Goal: Information Seeking & Learning: Find specific fact

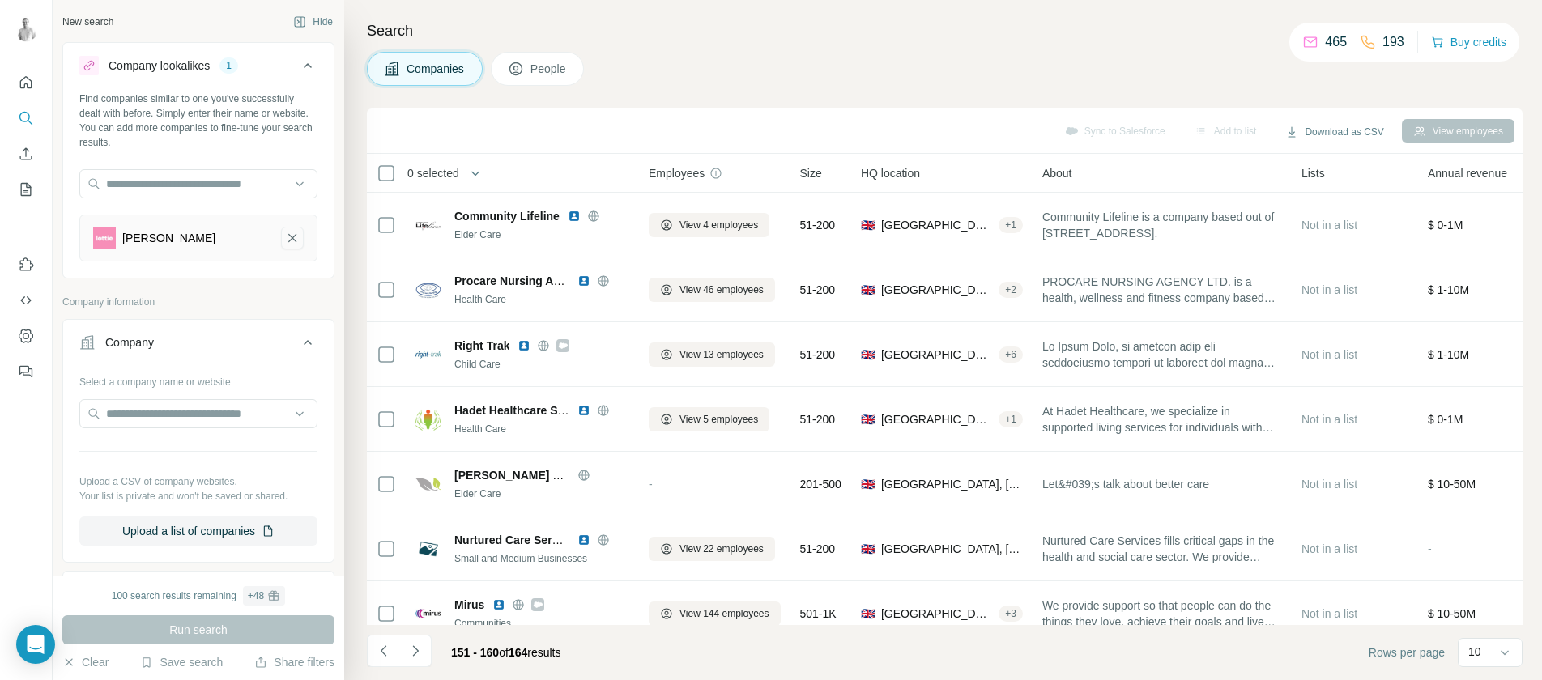
click at [285, 237] on icon "Lottie-remove-button" at bounding box center [292, 238] width 15 height 16
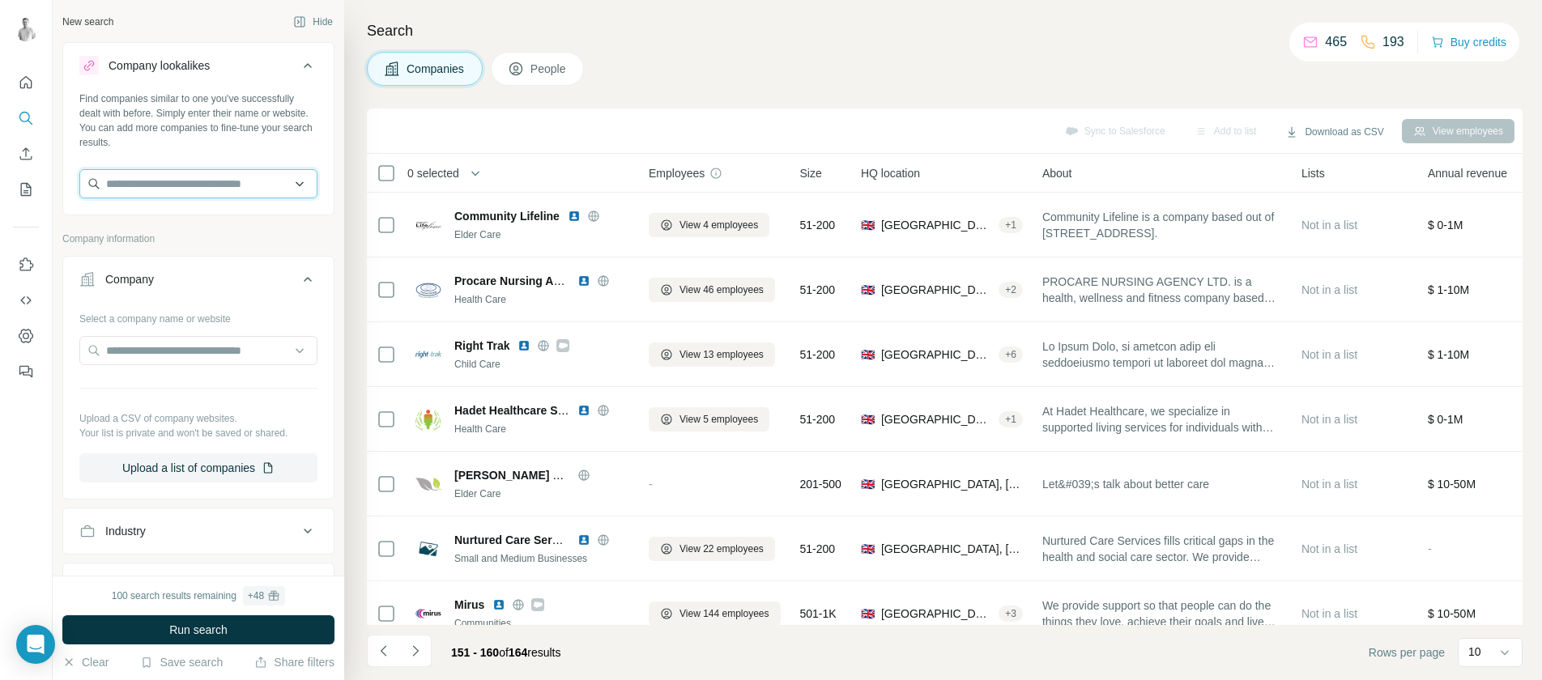
click at [195, 190] on input "text" at bounding box center [198, 183] width 238 height 29
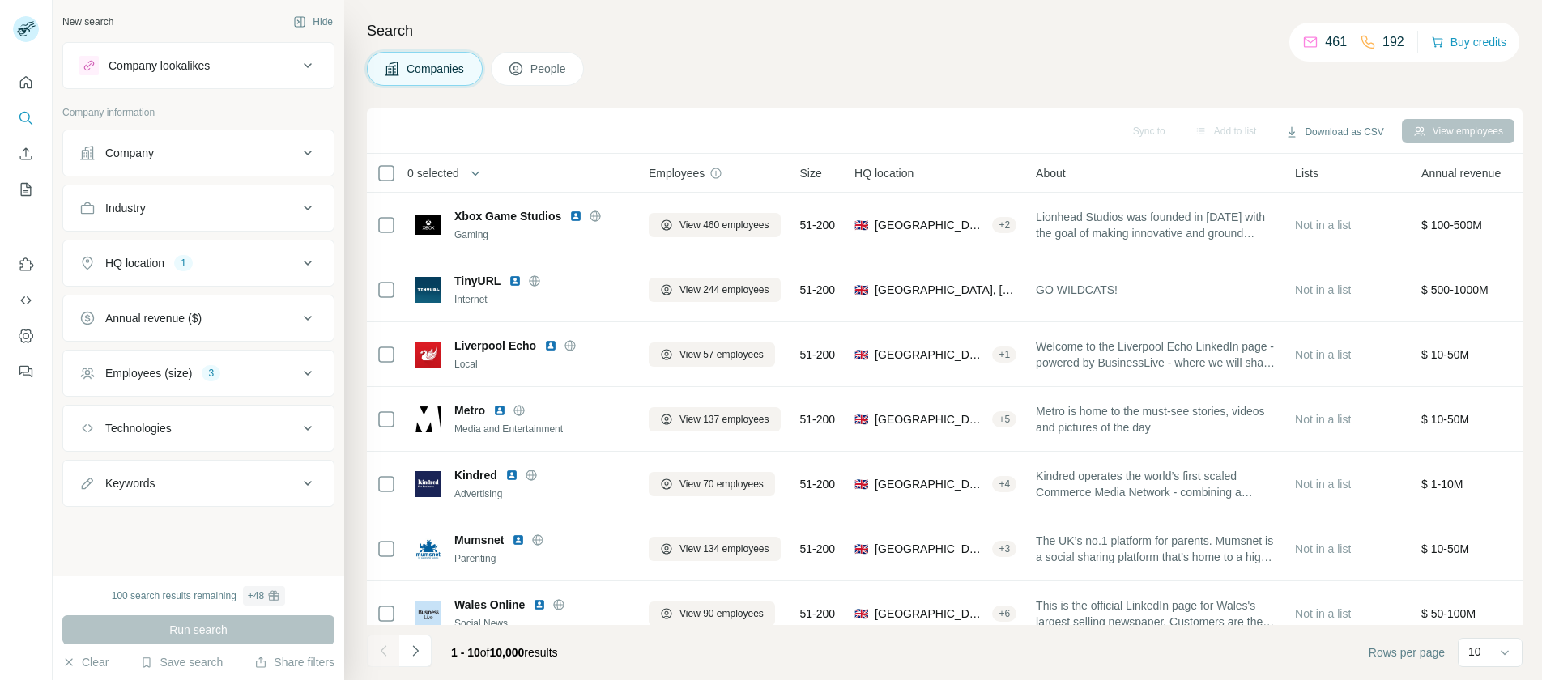
click at [234, 61] on div "Company lookalikes" at bounding box center [188, 65] width 219 height 19
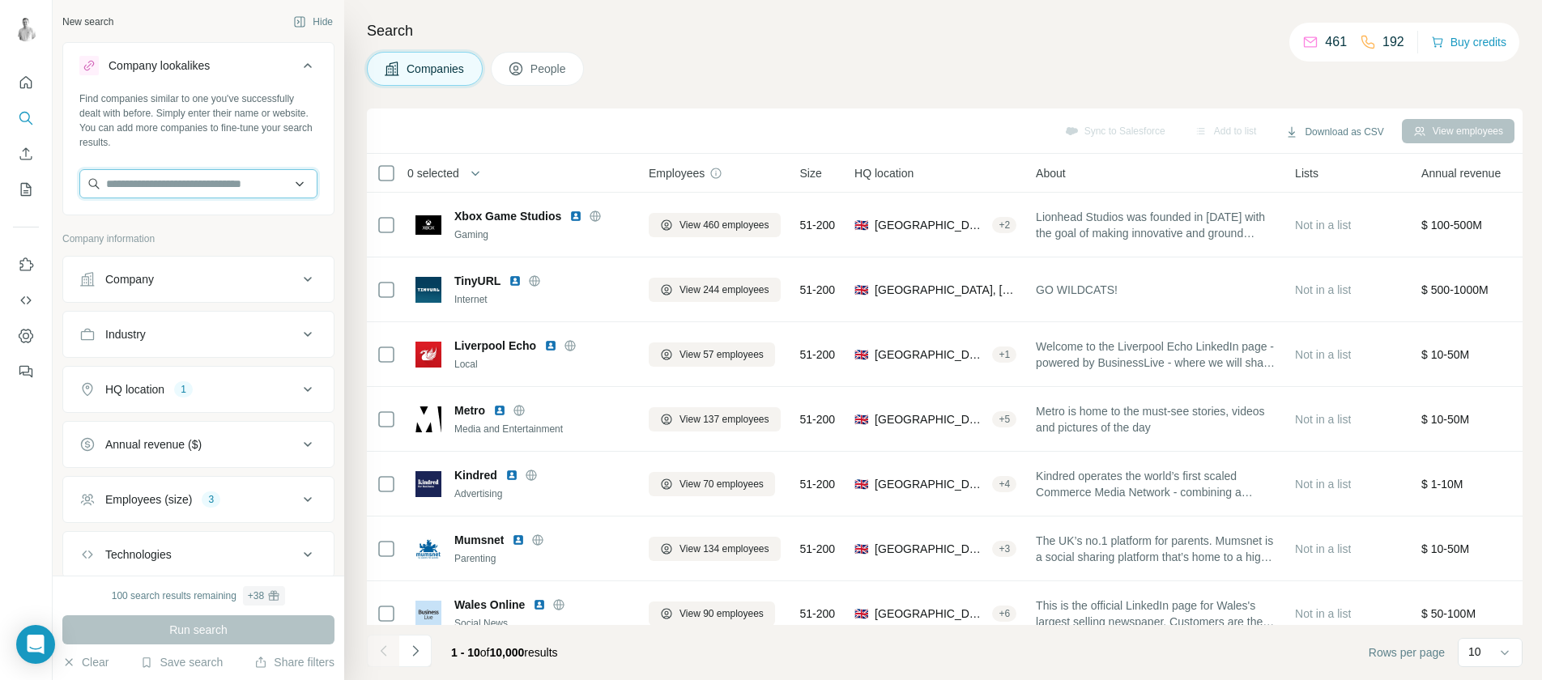
click at [178, 174] on input "text" at bounding box center [198, 183] width 238 height 29
click at [131, 184] on input "*********" at bounding box center [198, 183] width 238 height 29
type input "********"
click at [160, 225] on p "Agincare" at bounding box center [165, 220] width 78 height 16
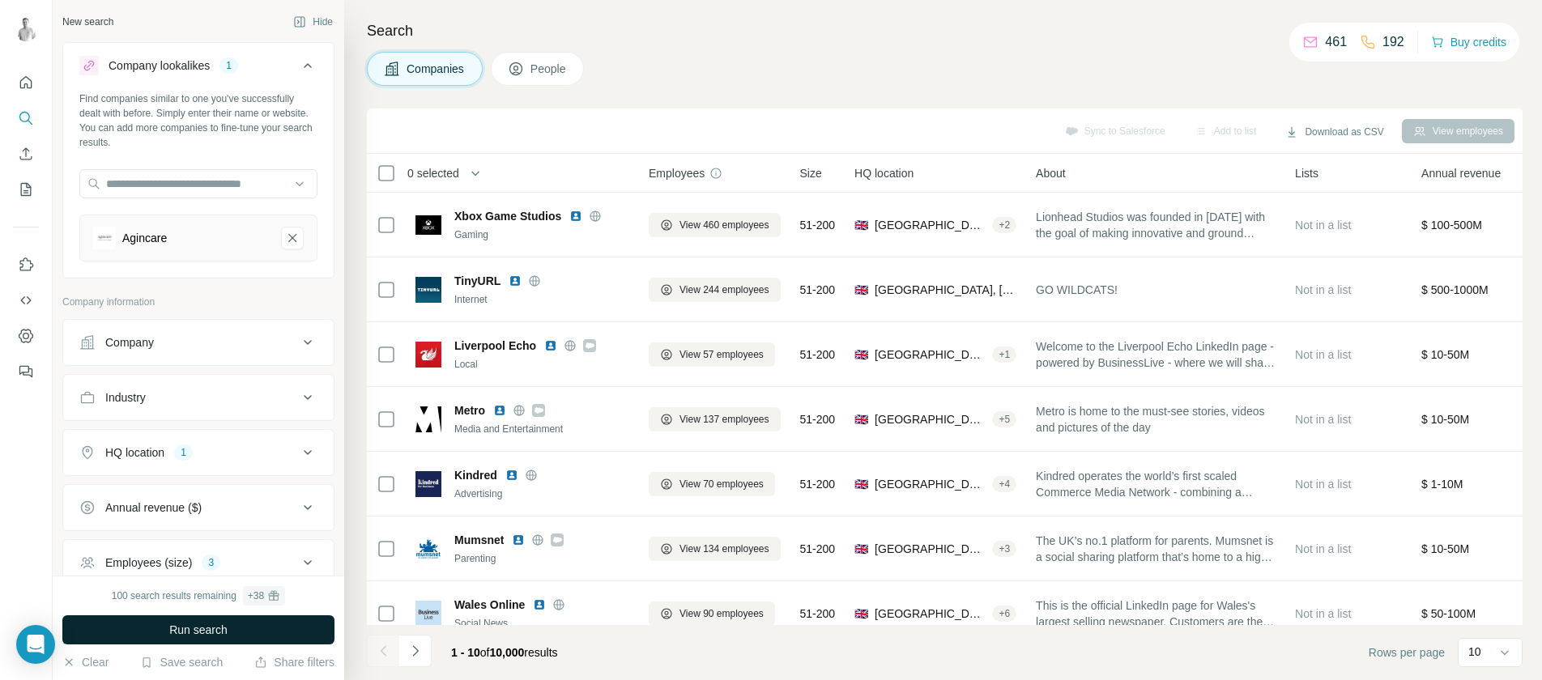
click at [216, 634] on span "Run search" at bounding box center [198, 630] width 58 height 16
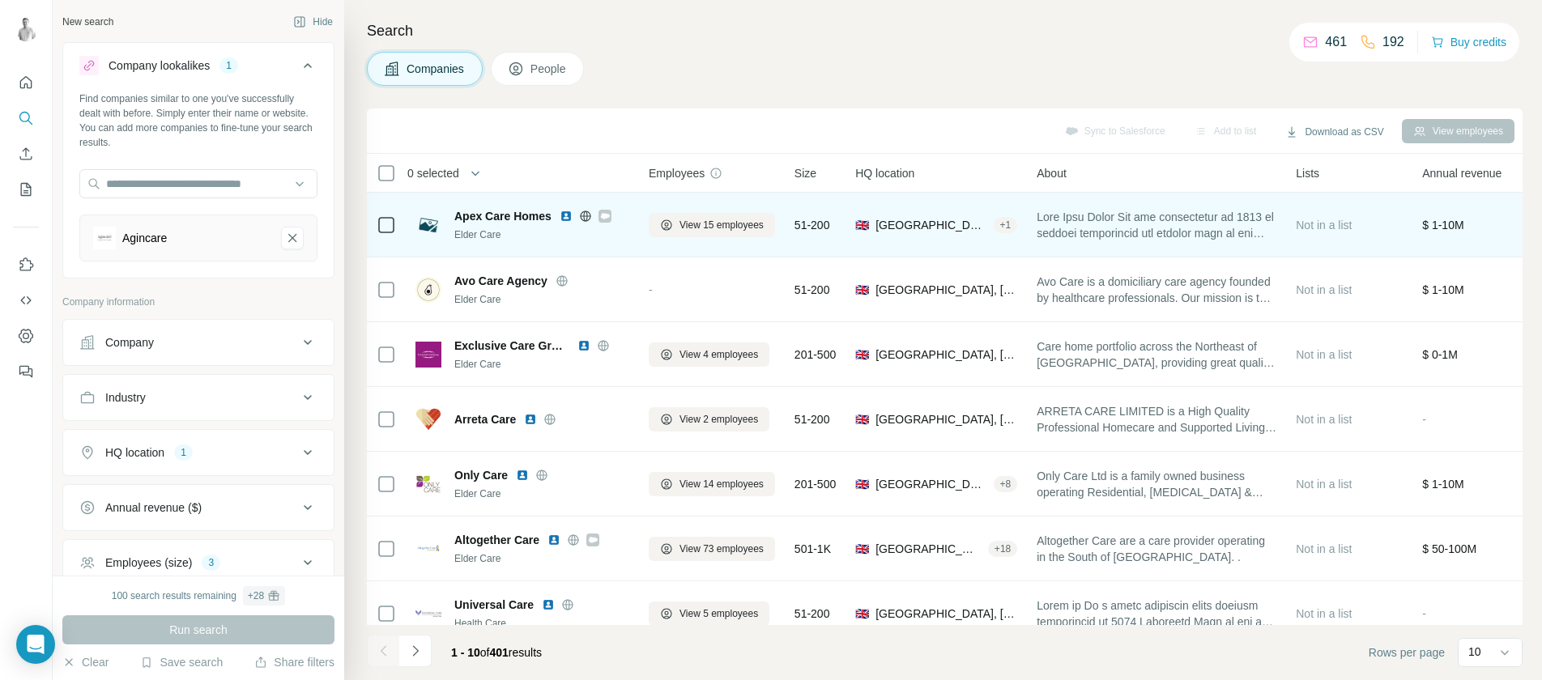
click at [606, 222] on icon at bounding box center [605, 216] width 10 height 13
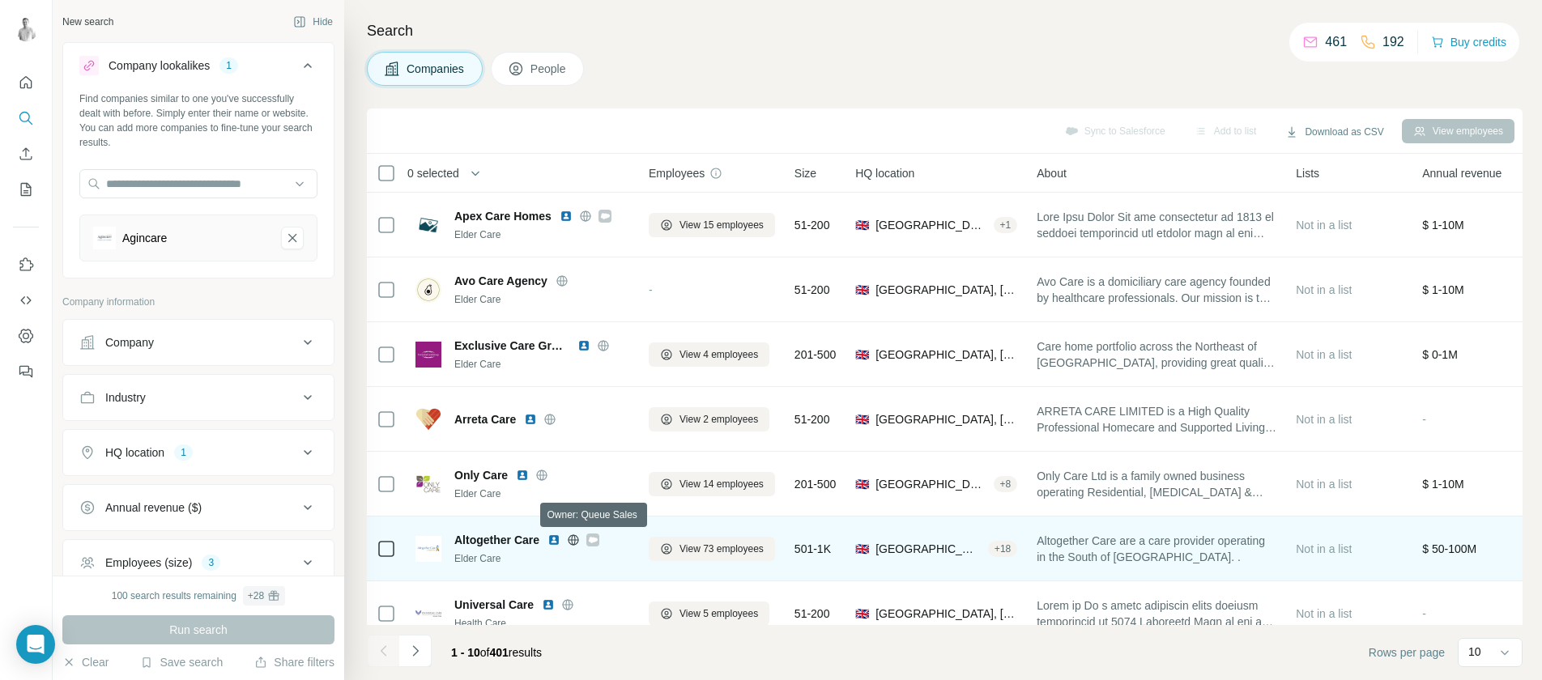
click at [598, 537] on icon at bounding box center [593, 540] width 10 height 13
click at [557, 544] on img at bounding box center [554, 540] width 13 height 13
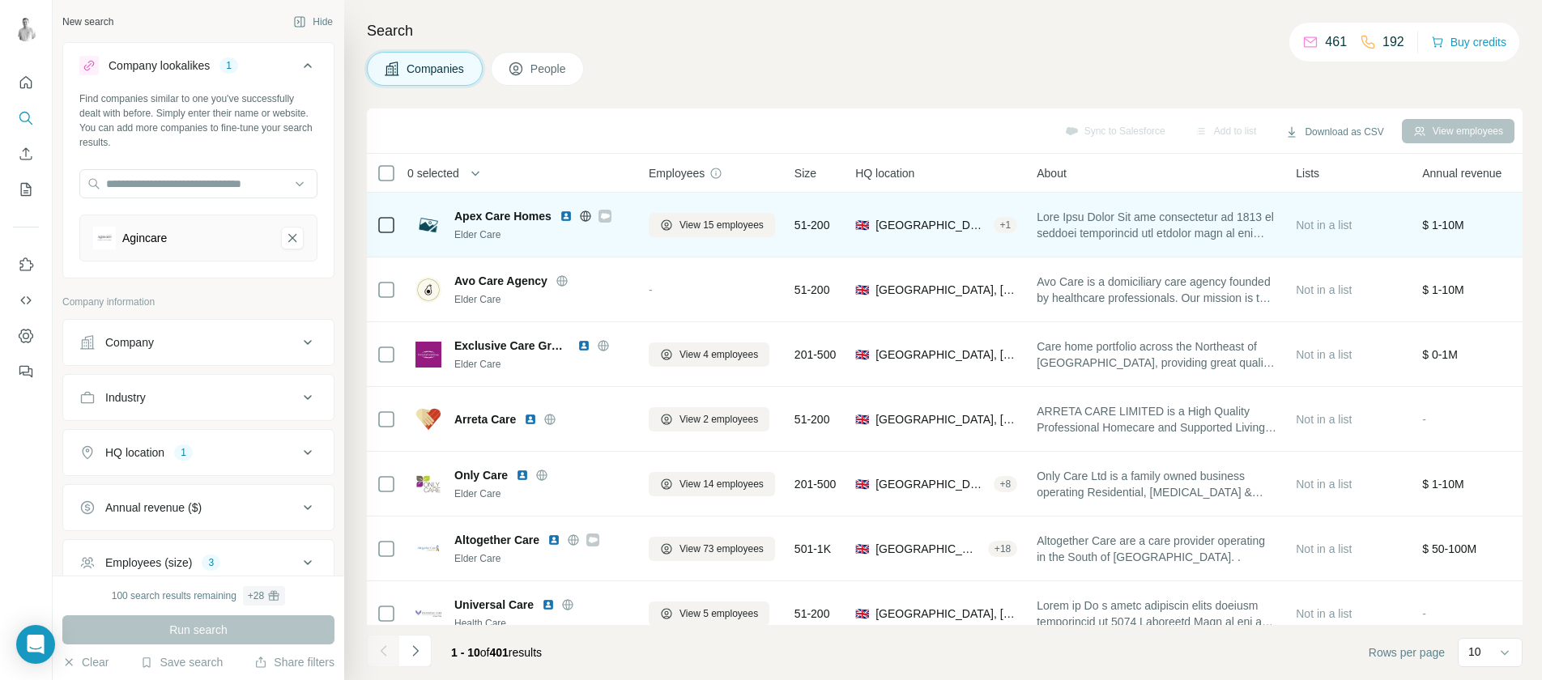
click at [605, 215] on icon at bounding box center [605, 216] width 9 height 6
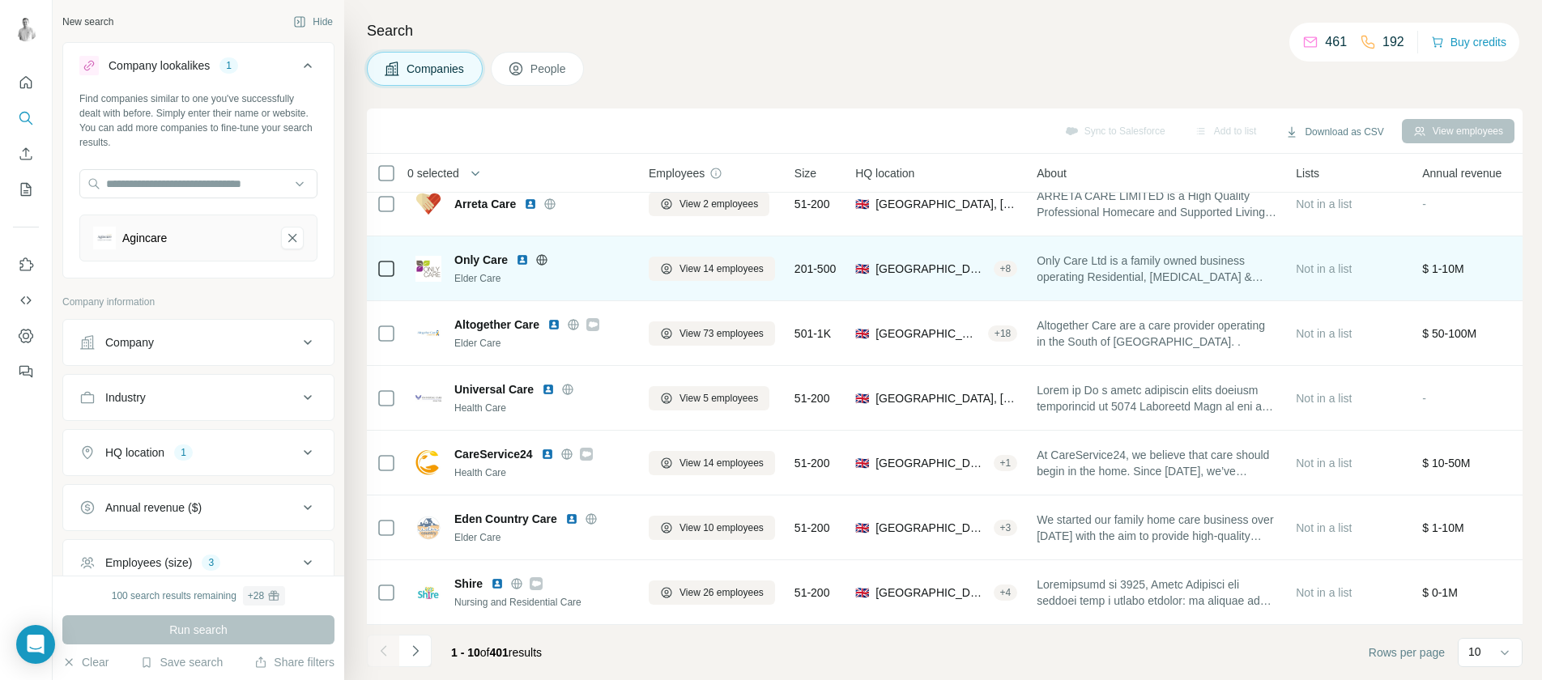
scroll to position [224, 0]
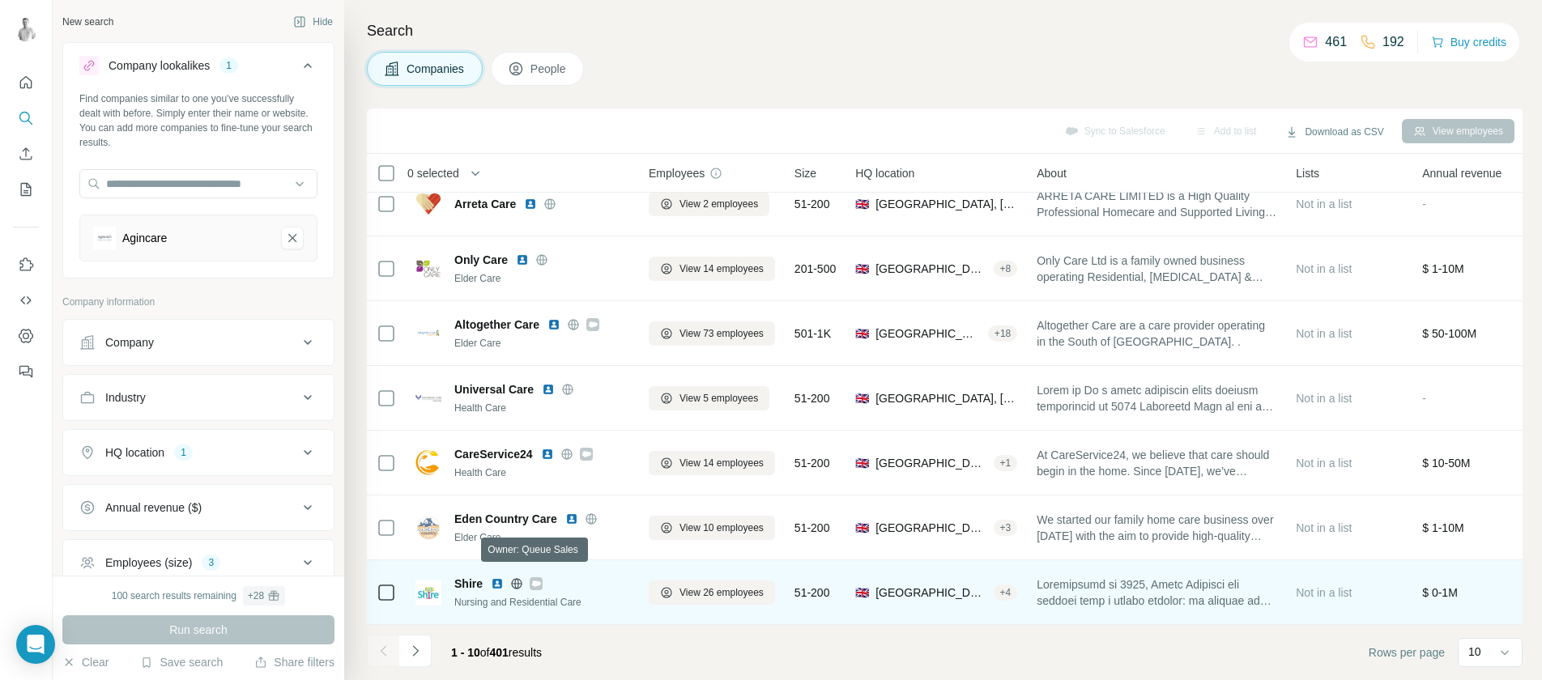
click at [538, 578] on icon at bounding box center [536, 584] width 10 height 13
click at [501, 578] on img at bounding box center [497, 584] width 13 height 13
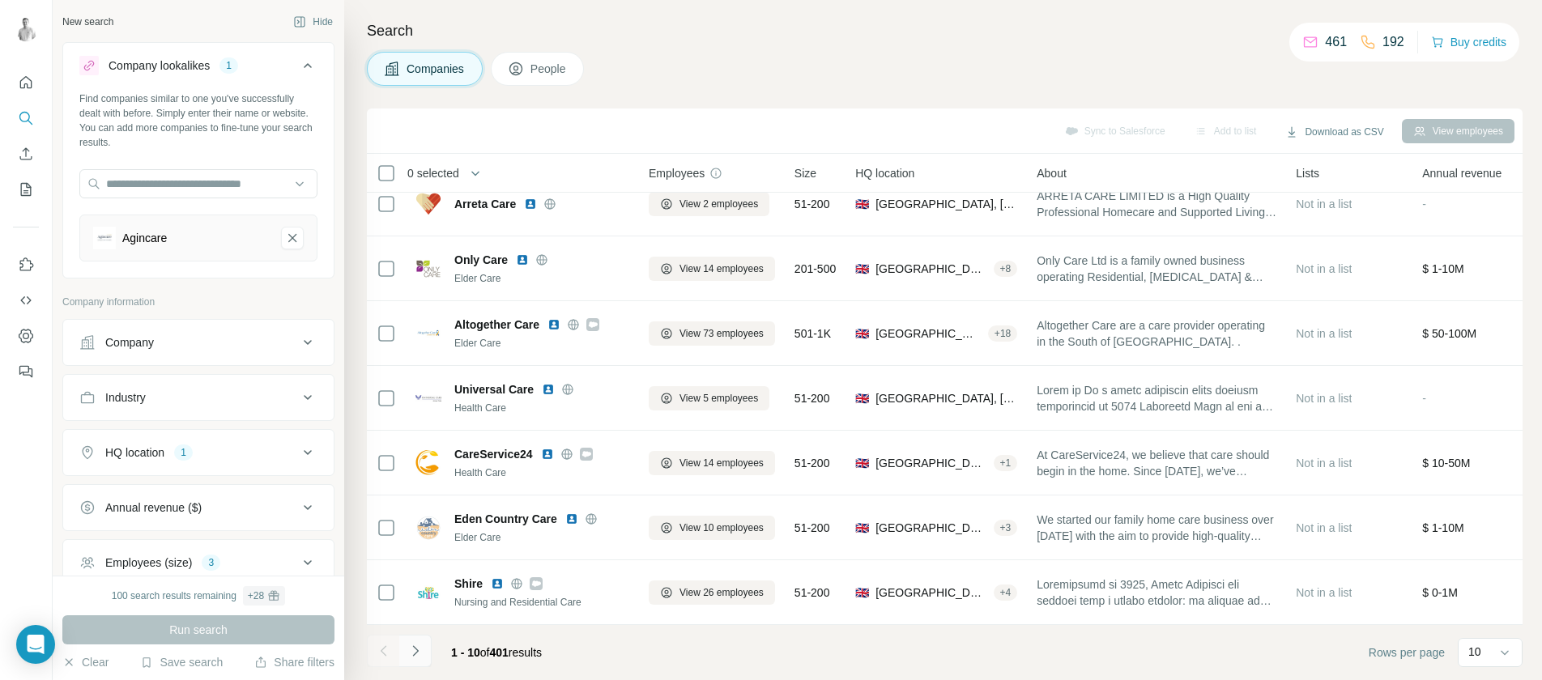
click at [418, 651] on icon "Navigate to next page" at bounding box center [415, 651] width 16 height 16
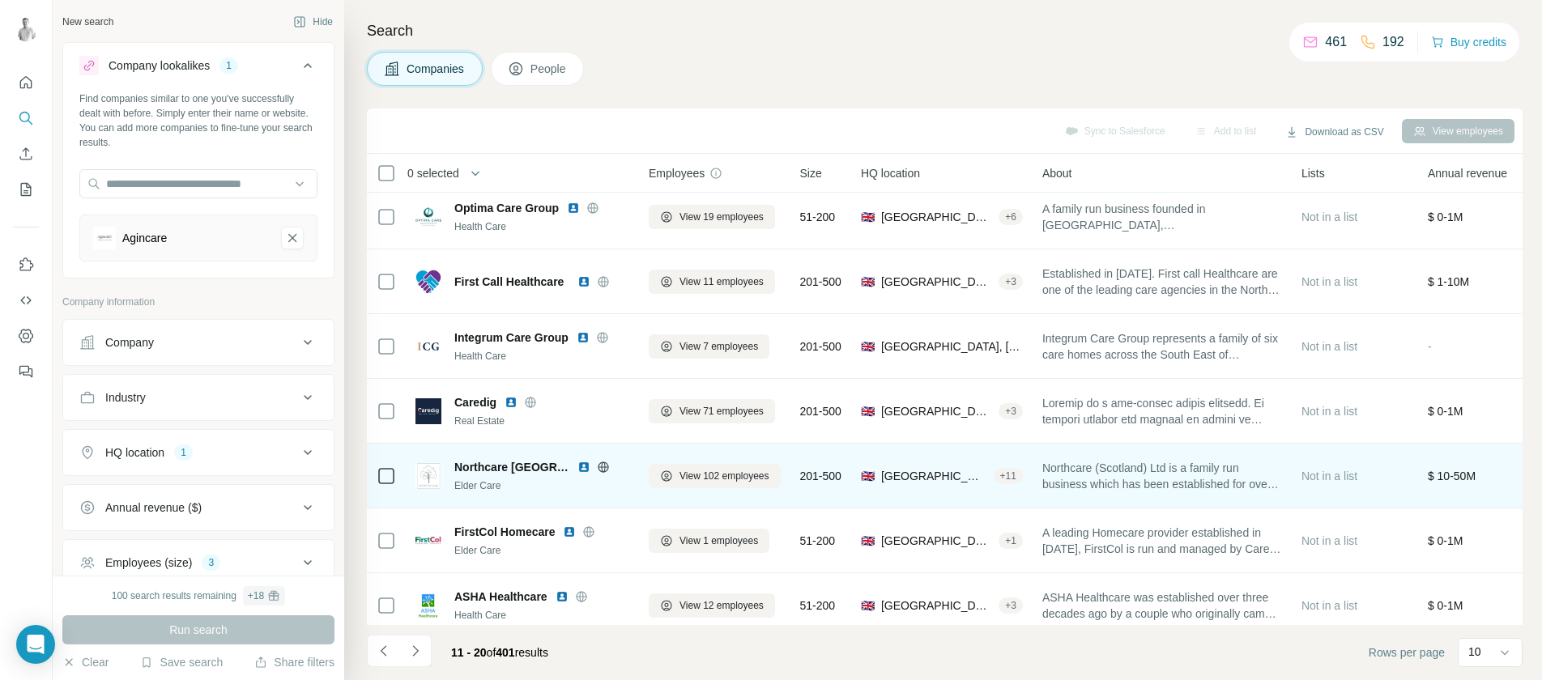
scroll to position [0, 0]
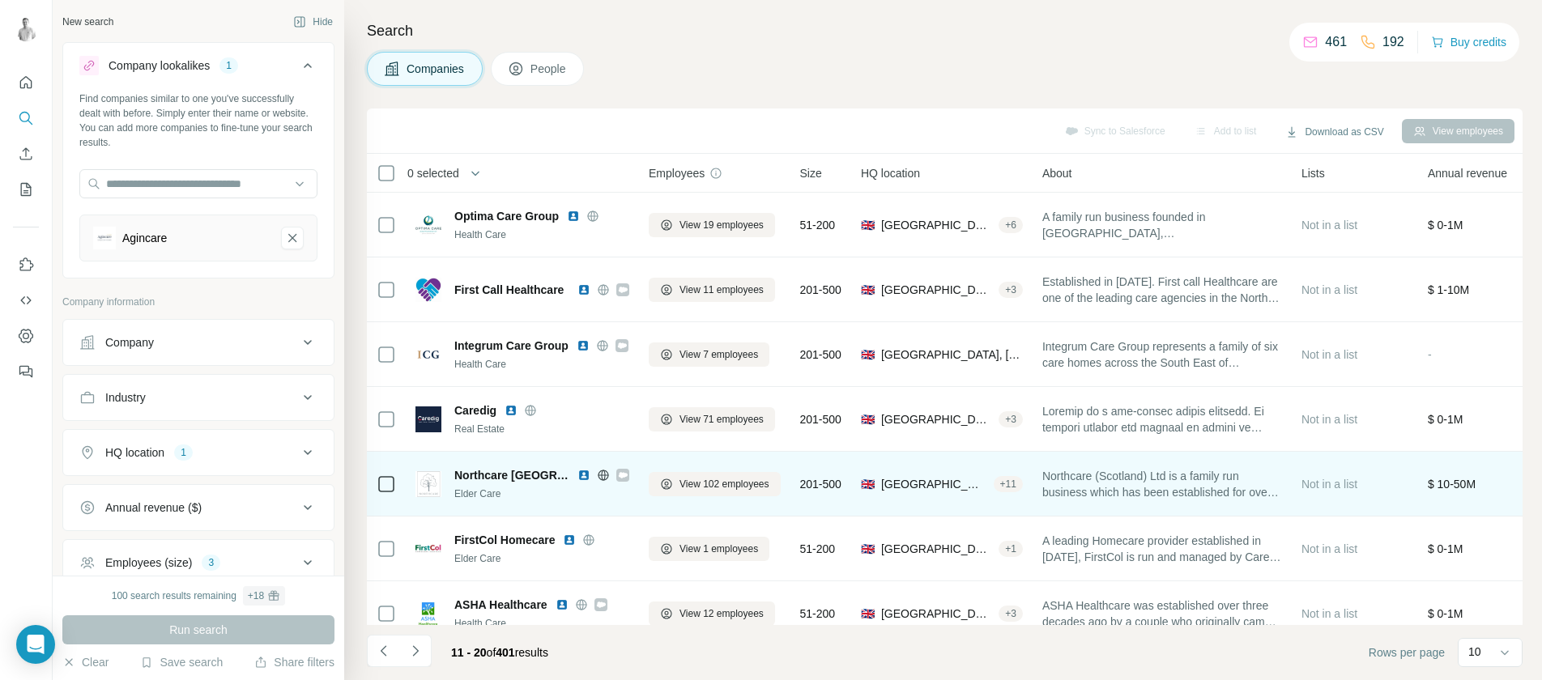
click at [619, 474] on icon at bounding box center [623, 475] width 9 height 6
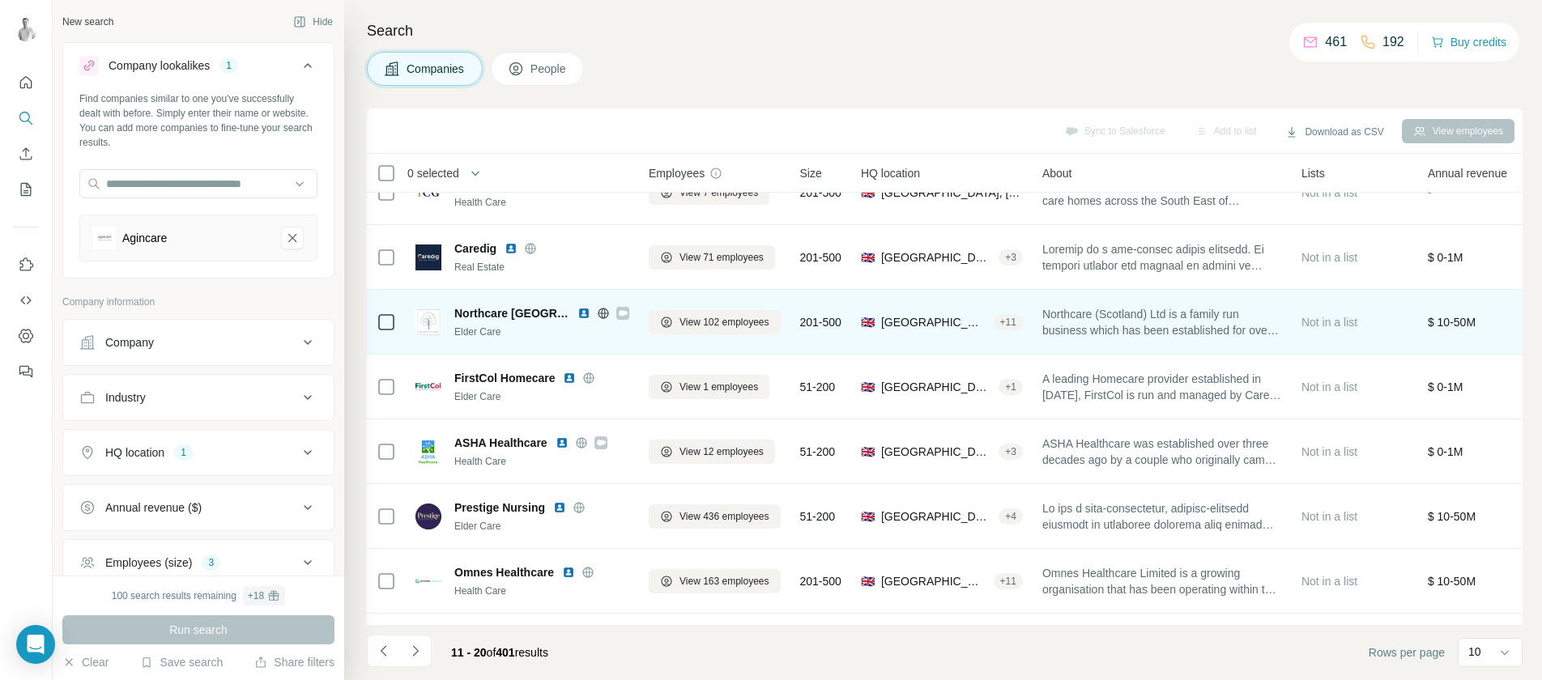
scroll to position [177, 0]
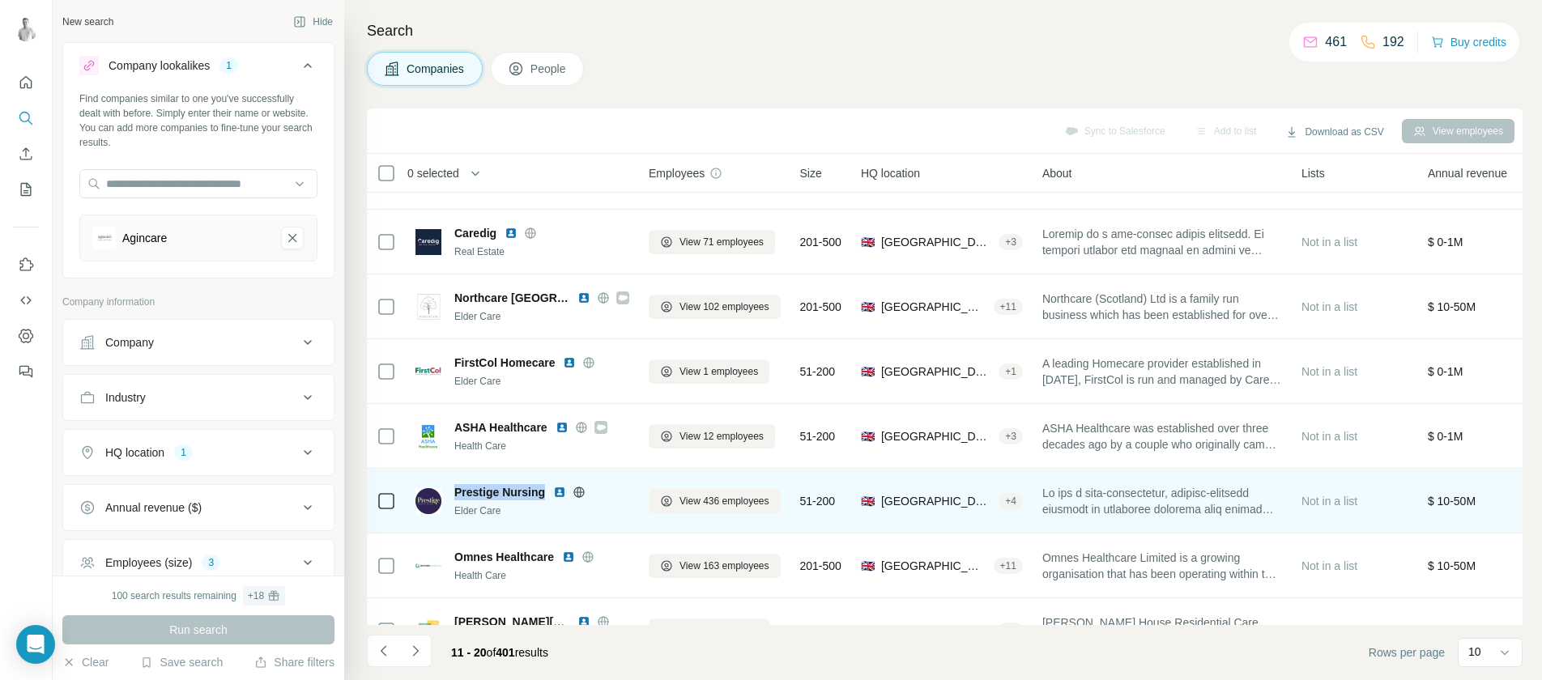
drag, startPoint x: 459, startPoint y: 493, endPoint x: 544, endPoint y: 494, distance: 84.3
click at [544, 494] on span "Prestige Nursing" at bounding box center [499, 492] width 91 height 16
copy span "Prestige Nursing"
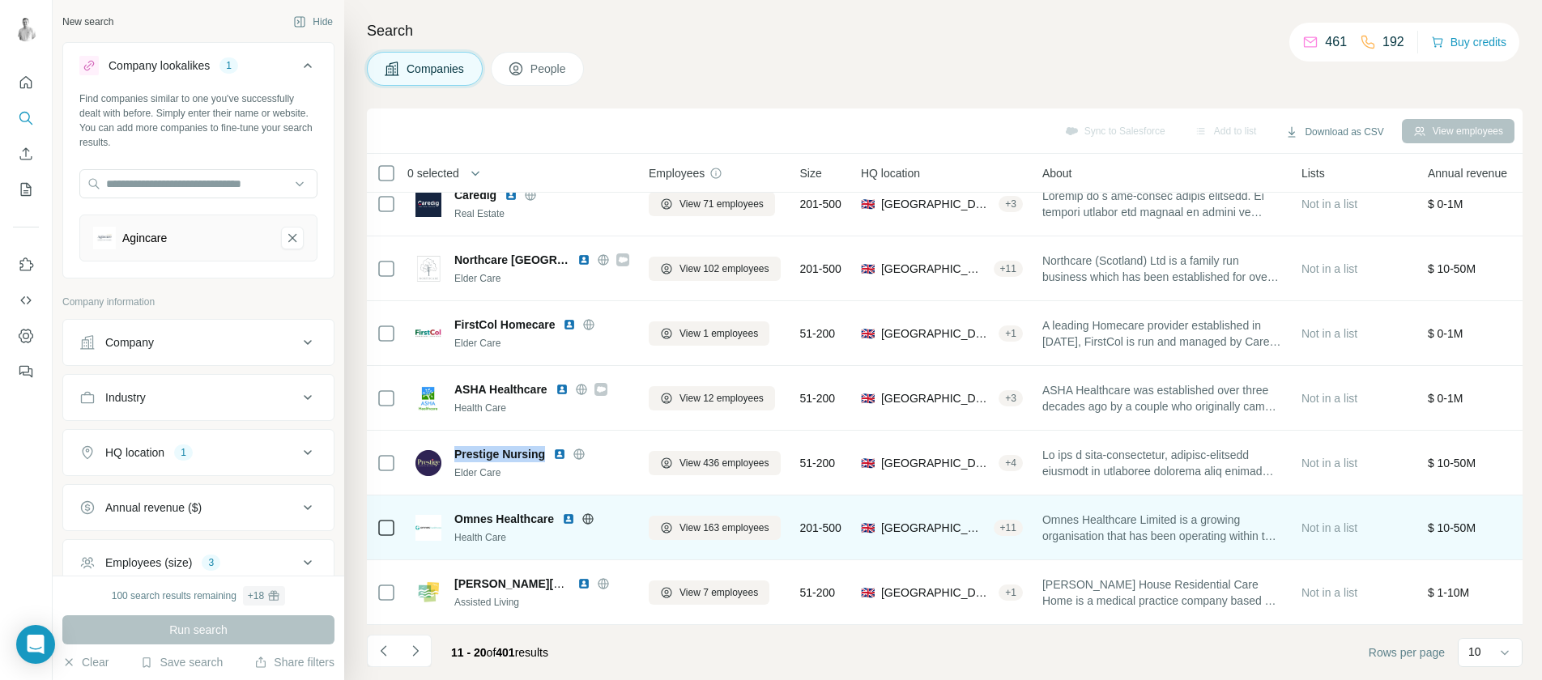
scroll to position [224, 0]
drag, startPoint x: 458, startPoint y: 504, endPoint x: 557, endPoint y: 504, distance: 98.8
click at [557, 511] on div "Omnes Healthcare" at bounding box center [541, 519] width 175 height 16
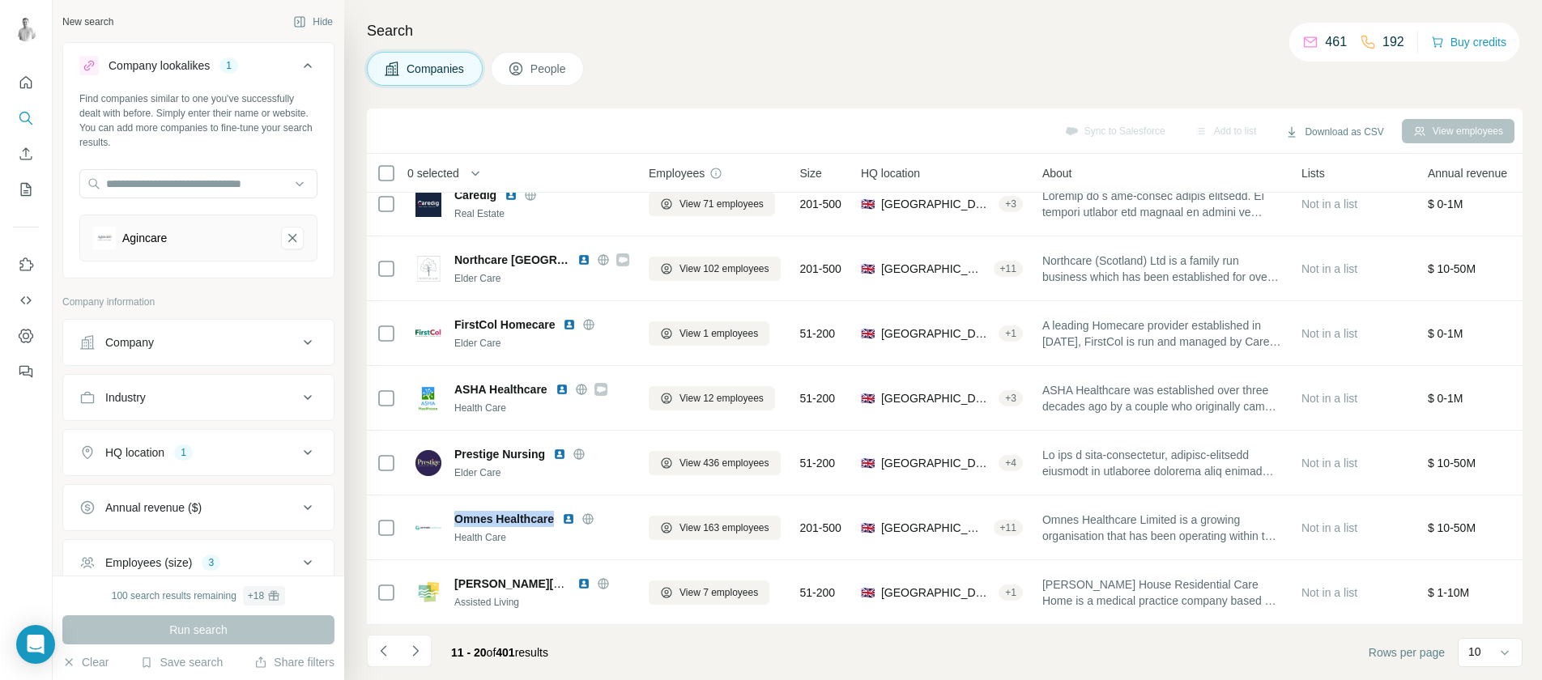
copy span "Omnes Healthcare"
click at [423, 651] on icon "Navigate to next page" at bounding box center [415, 651] width 16 height 16
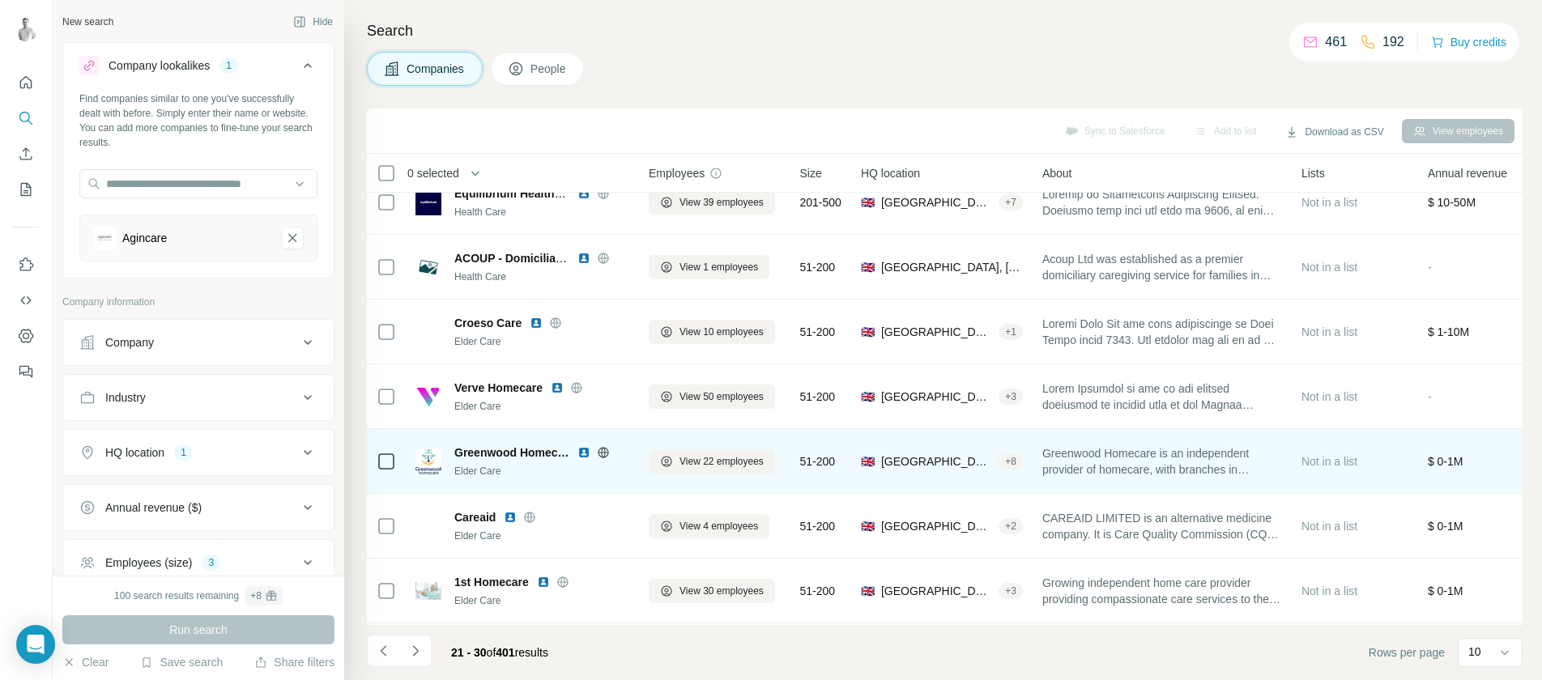
scroll to position [0, 0]
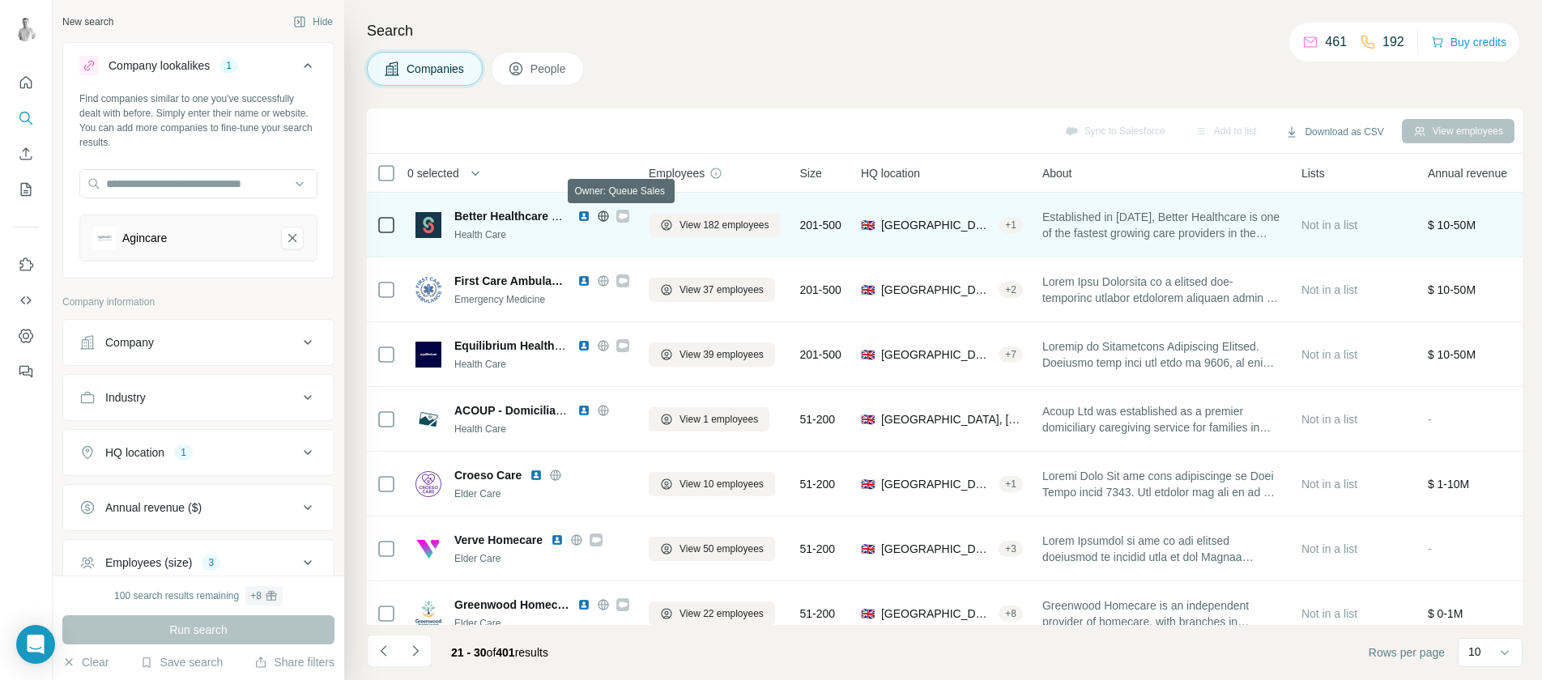
click at [622, 213] on icon at bounding box center [623, 216] width 10 height 13
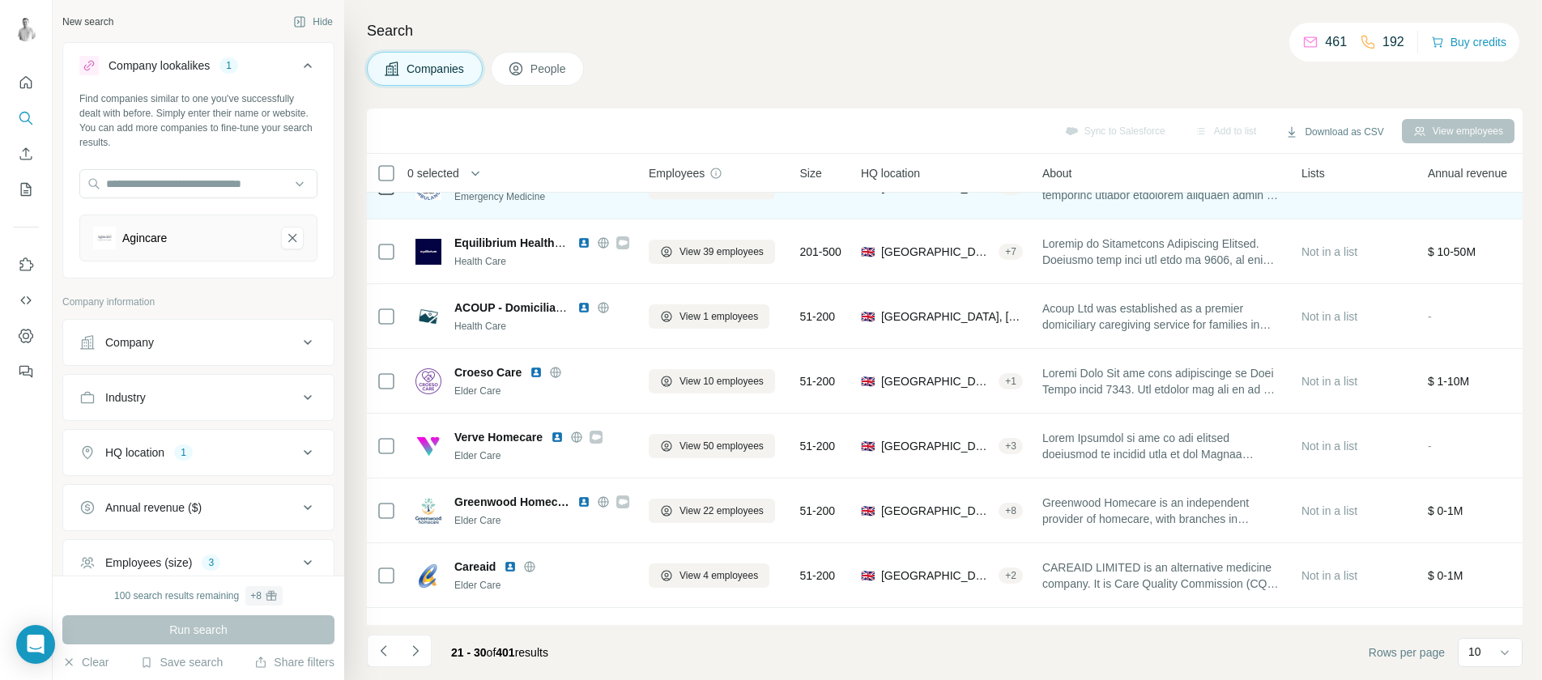
scroll to position [130, 0]
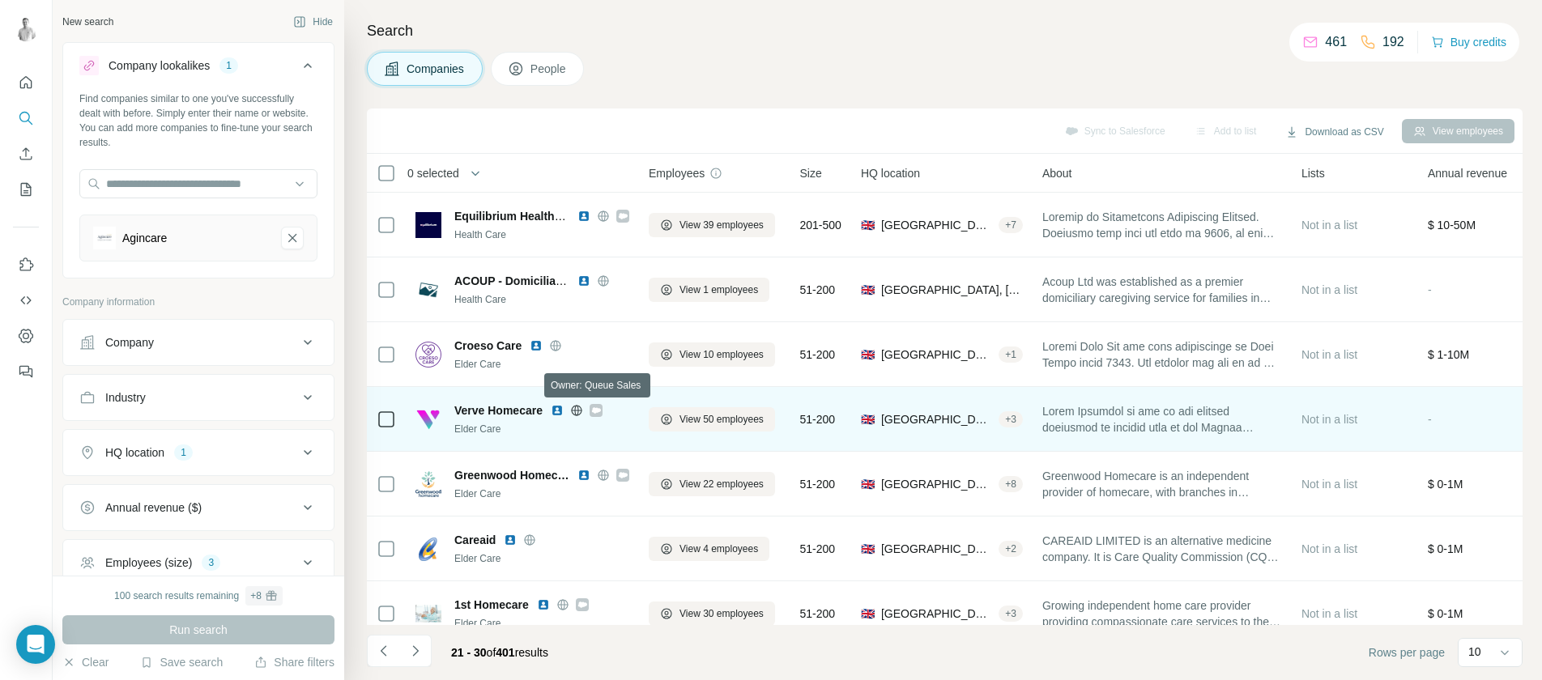
click at [597, 412] on icon at bounding box center [596, 410] width 9 height 6
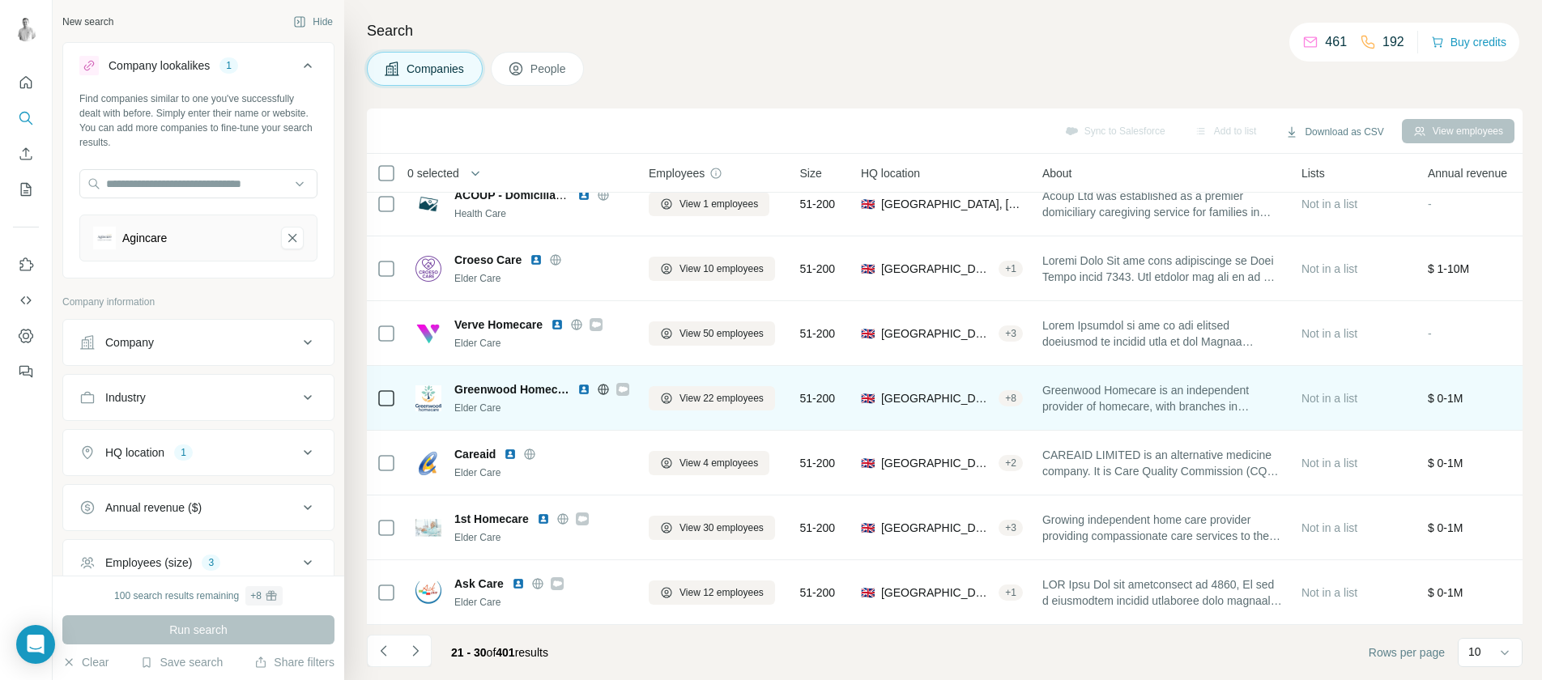
scroll to position [224, 0]
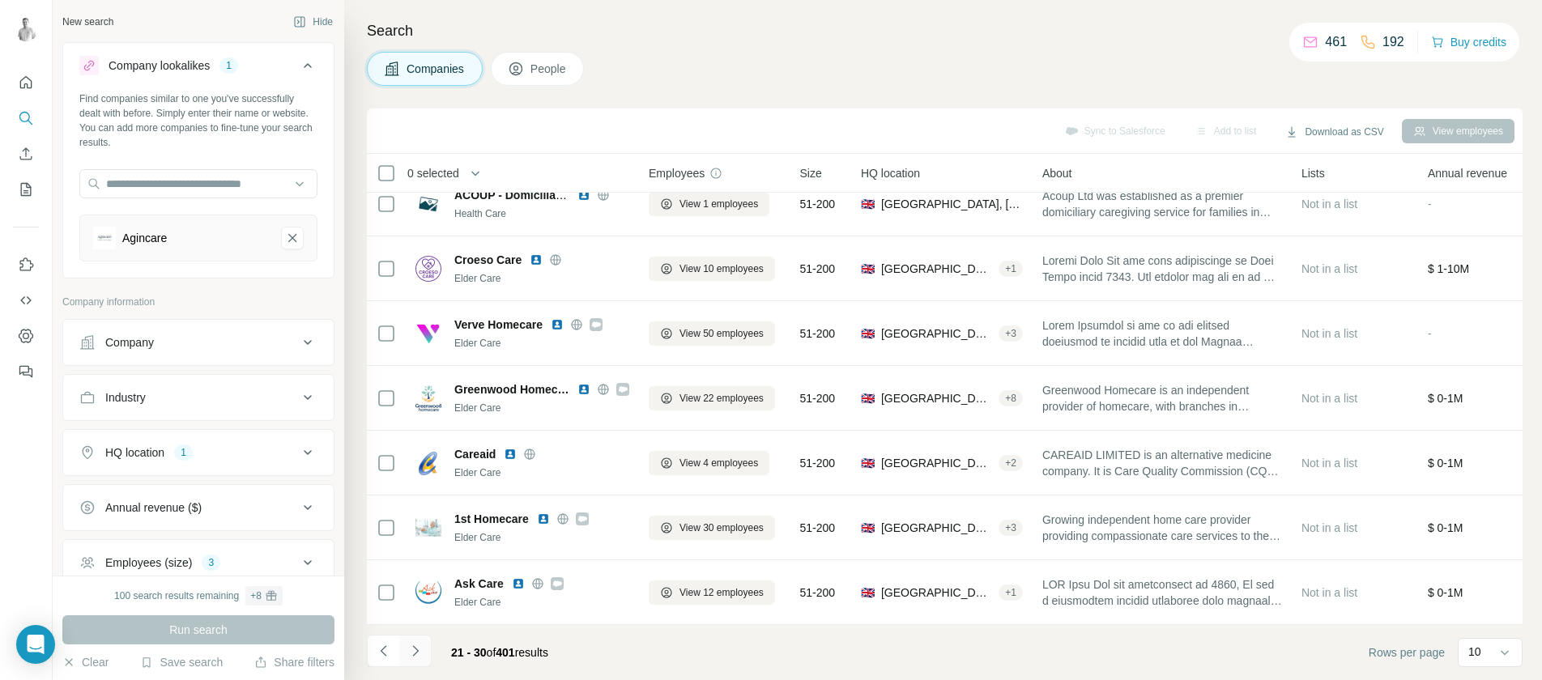
click at [425, 656] on button "Navigate to next page" at bounding box center [415, 651] width 32 height 32
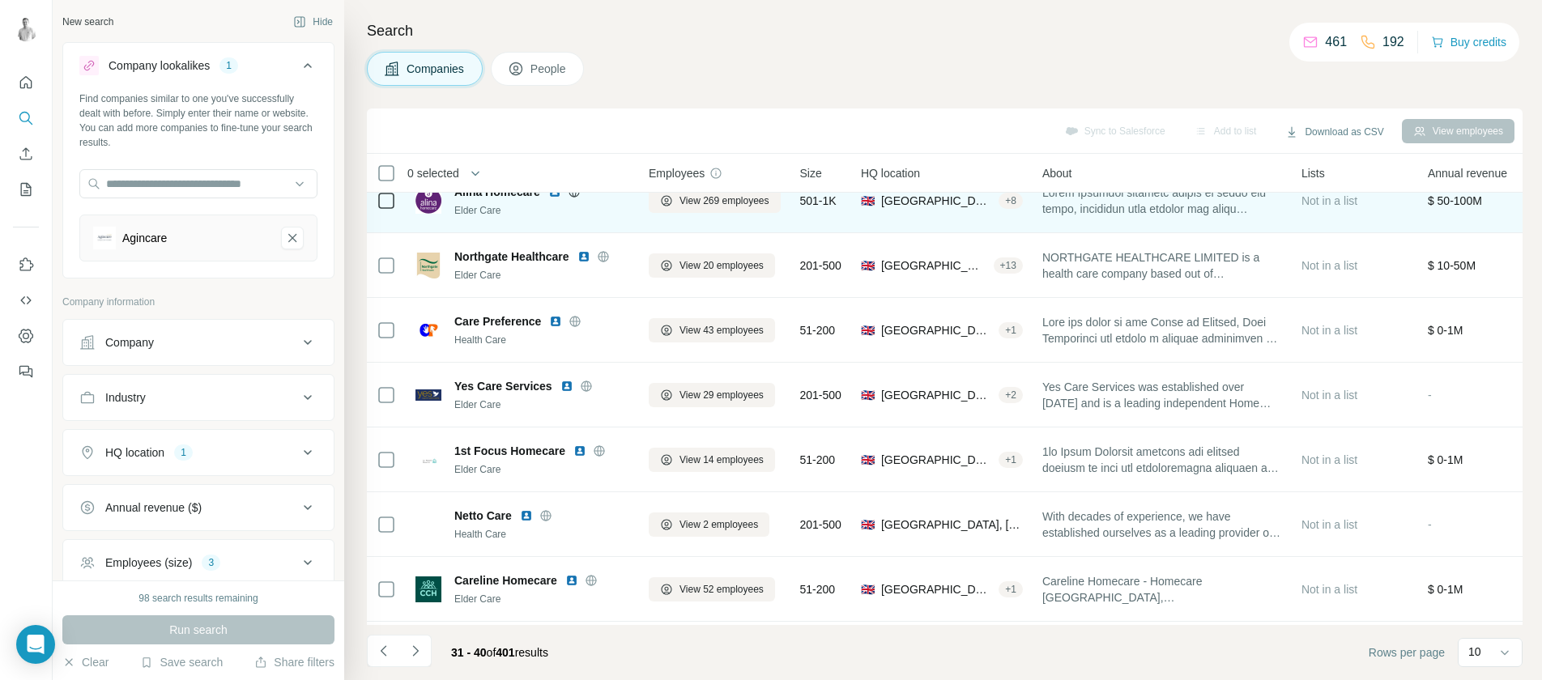
scroll to position [0, 0]
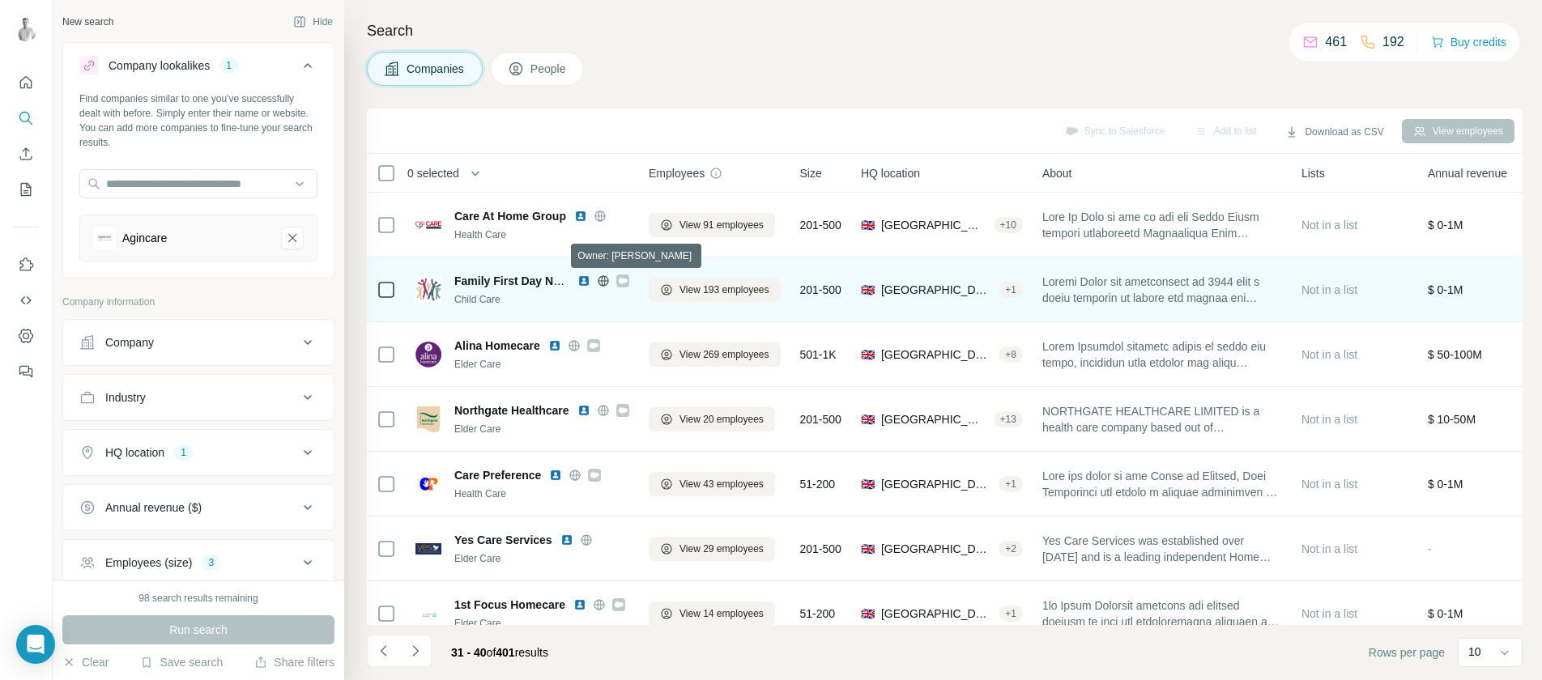
click at [623, 281] on icon at bounding box center [623, 281] width 9 height 6
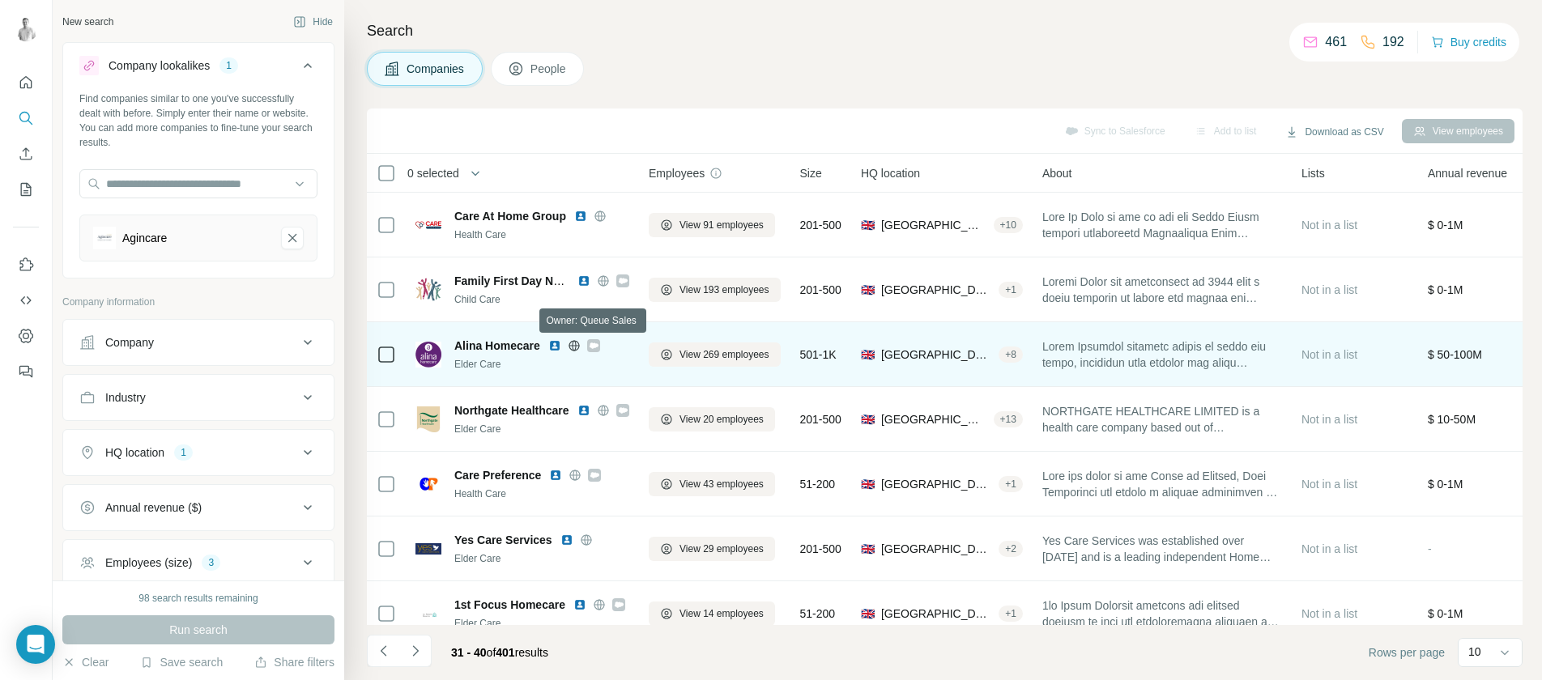
click at [596, 343] on icon at bounding box center [594, 346] width 9 height 6
